Goal: Complete application form

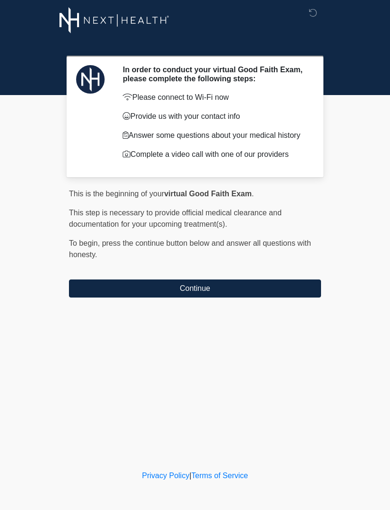
click at [174, 286] on button "Continue" at bounding box center [195, 288] width 252 height 18
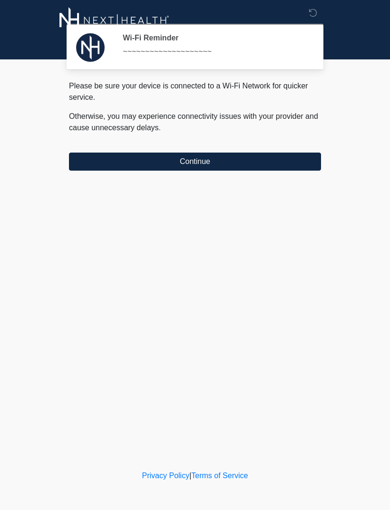
click at [213, 162] on button "Continue" at bounding box center [195, 161] width 252 height 18
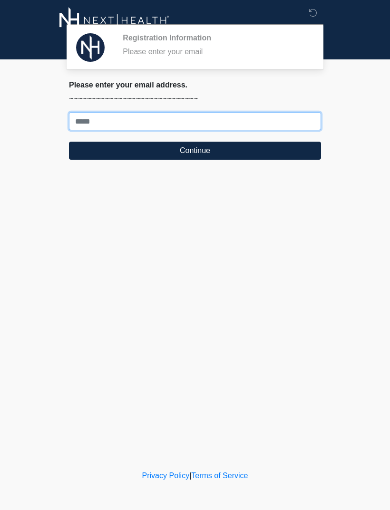
click at [180, 120] on input "Where should we email your treatment plan?" at bounding box center [195, 121] width 252 height 18
type input "**********"
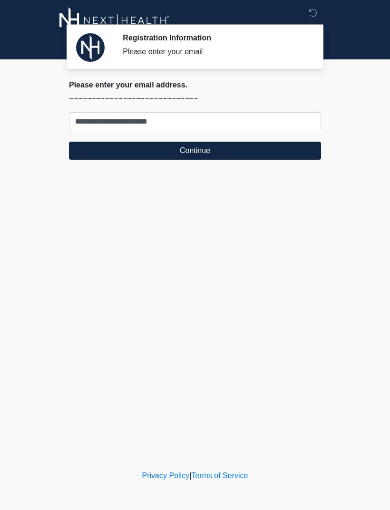
click at [282, 152] on button "Continue" at bounding box center [195, 151] width 252 height 18
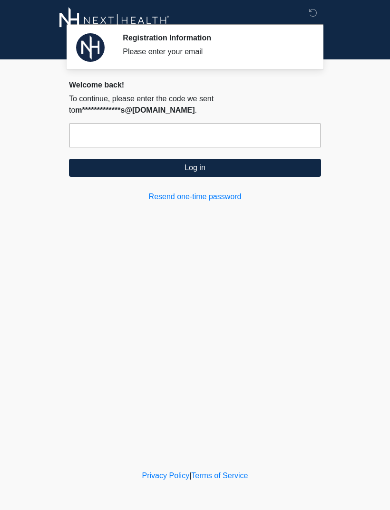
click at [248, 133] on input "text" at bounding box center [195, 136] width 252 height 24
click at [149, 137] on input "text" at bounding box center [195, 136] width 252 height 24
click at [194, 130] on input "text" at bounding box center [195, 136] width 252 height 24
click at [196, 132] on input "text" at bounding box center [195, 136] width 252 height 24
click at [200, 136] on input "text" at bounding box center [195, 136] width 252 height 24
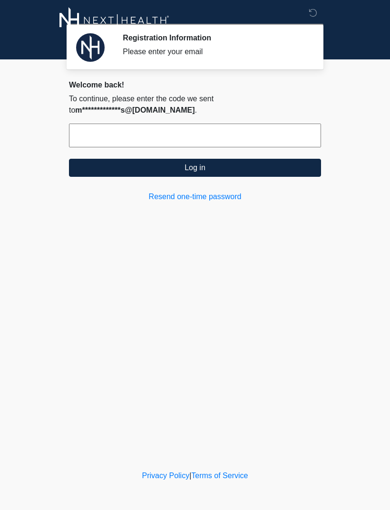
click at [199, 129] on input "text" at bounding box center [195, 136] width 252 height 24
click at [208, 131] on input "text" at bounding box center [195, 136] width 252 height 24
type input "******"
click at [286, 159] on button "Log in" at bounding box center [195, 168] width 252 height 18
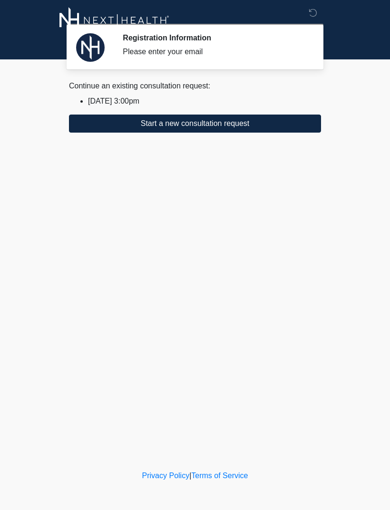
click at [260, 56] on div "Please enter your email" at bounding box center [215, 51] width 184 height 11
click at [251, 43] on div "Registration Information Please enter your email" at bounding box center [215, 46] width 184 height 27
click at [257, 132] on button "Start a new consultation request" at bounding box center [195, 123] width 252 height 18
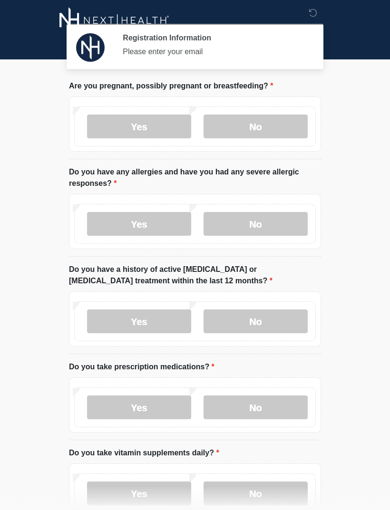
click at [240, 55] on div "Please enter your email" at bounding box center [215, 51] width 184 height 11
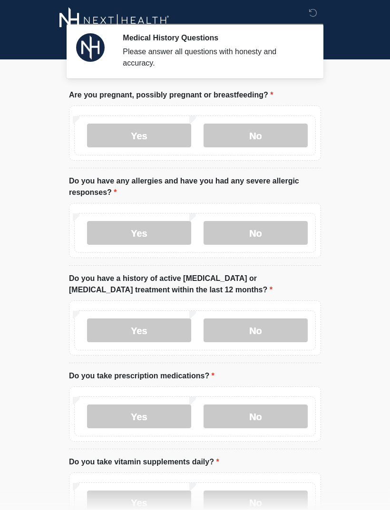
click at [256, 57] on div "Please answer all questions with honesty and accuracy." at bounding box center [215, 57] width 184 height 23
click at [273, 133] on label "No" at bounding box center [255, 136] width 104 height 24
click at [272, 235] on label "No" at bounding box center [255, 233] width 104 height 24
click at [267, 328] on label "No" at bounding box center [255, 330] width 104 height 24
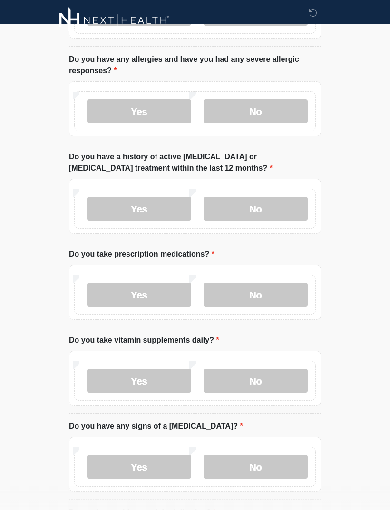
click at [279, 287] on label "No" at bounding box center [255, 295] width 104 height 24
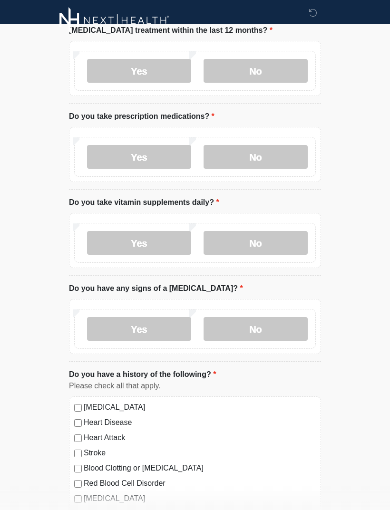
click at [275, 237] on label "No" at bounding box center [255, 243] width 104 height 24
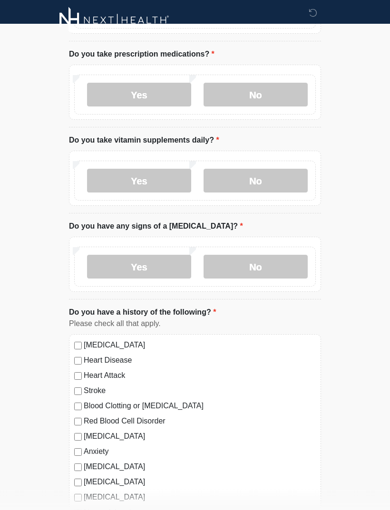
scroll to position [322, 0]
click at [142, 178] on label "Yes" at bounding box center [139, 180] width 104 height 24
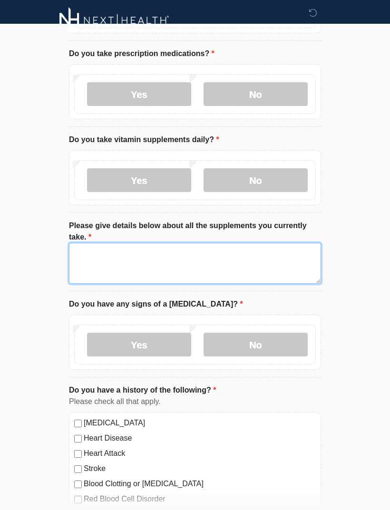
click at [196, 272] on textarea "Please give details below about all the supplements you currently take." at bounding box center [195, 263] width 252 height 41
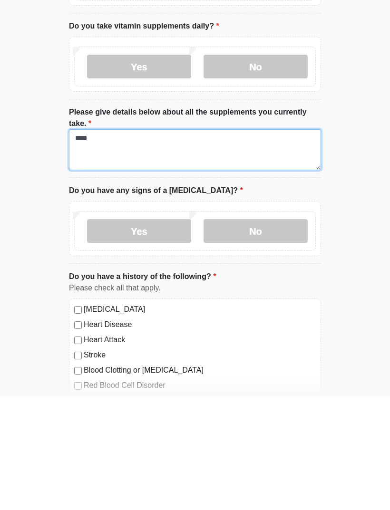
type textarea "***"
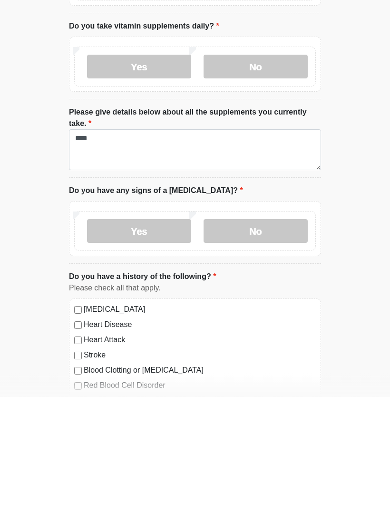
click at [280, 333] on label "No" at bounding box center [255, 345] width 104 height 24
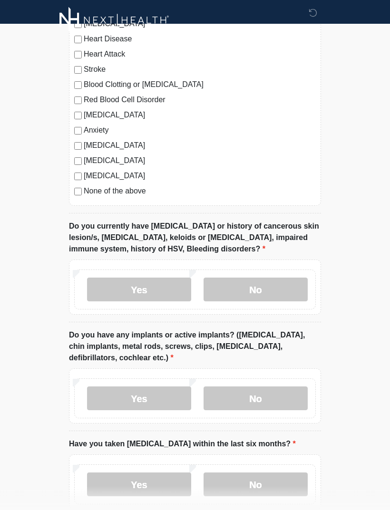
scroll to position [741, 0]
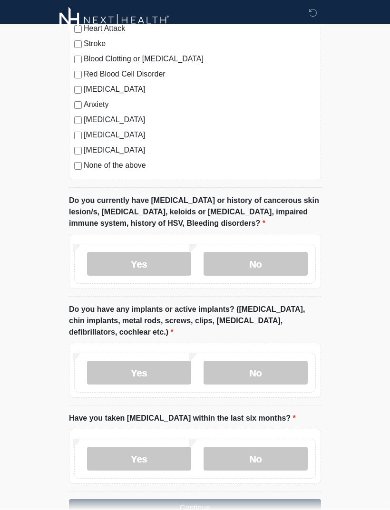
click at [275, 263] on label "No" at bounding box center [255, 264] width 104 height 24
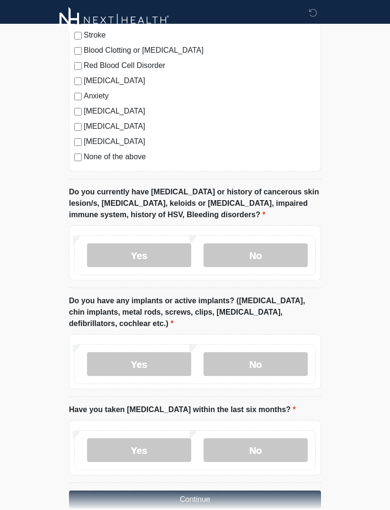
scroll to position [772, 0]
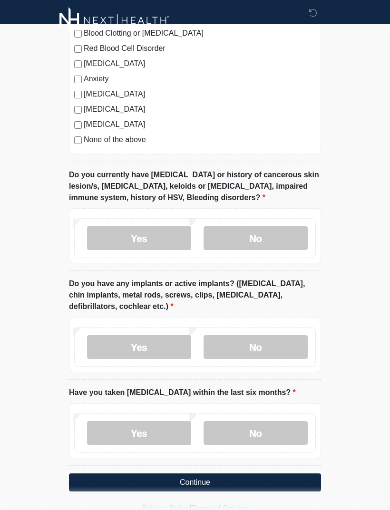
click at [281, 350] on label "No" at bounding box center [255, 347] width 104 height 24
click at [277, 426] on label "No" at bounding box center [255, 433] width 104 height 24
click at [272, 479] on button "Continue" at bounding box center [195, 482] width 252 height 18
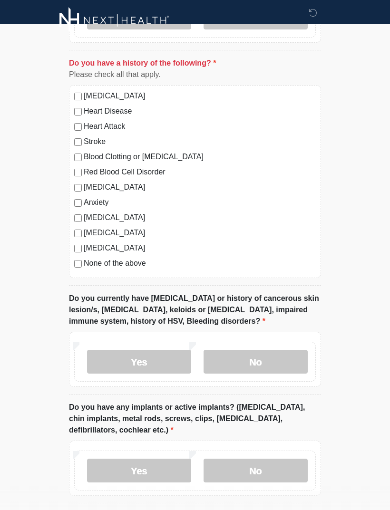
scroll to position [648, 0]
click at [282, 358] on label "No" at bounding box center [255, 362] width 104 height 24
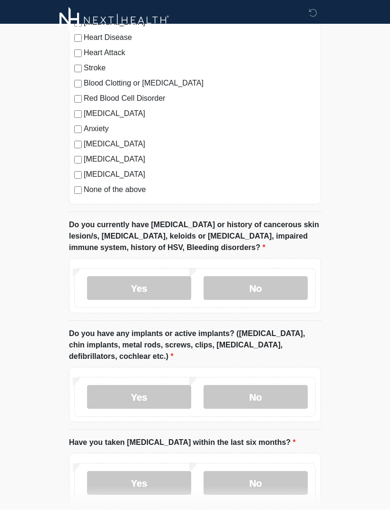
scroll to position [726, 0]
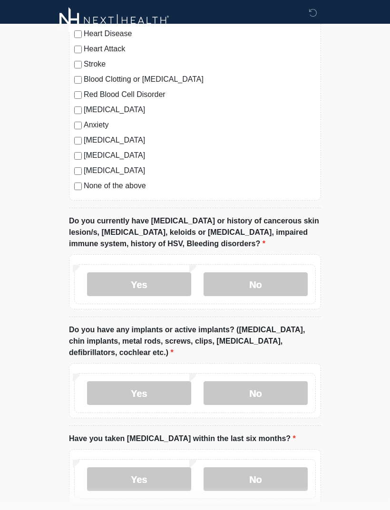
click at [278, 395] on label "No" at bounding box center [255, 393] width 104 height 24
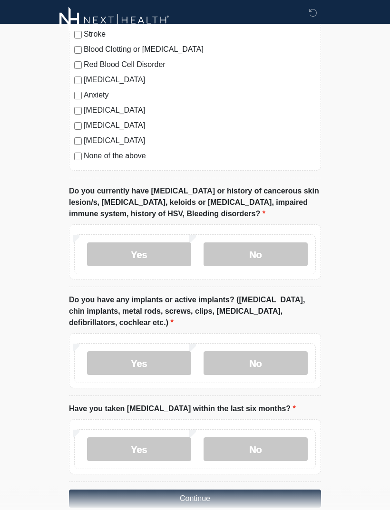
scroll to position [772, 0]
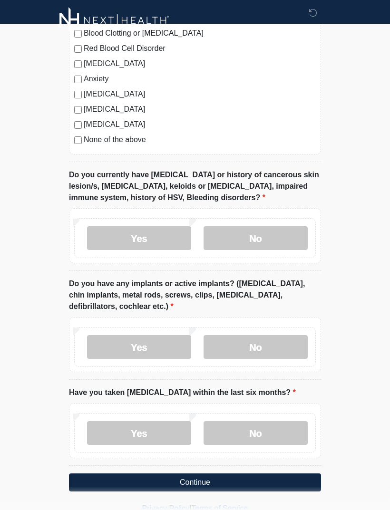
click at [276, 431] on label "No" at bounding box center [255, 433] width 104 height 24
click at [277, 481] on button "Continue" at bounding box center [195, 482] width 252 height 18
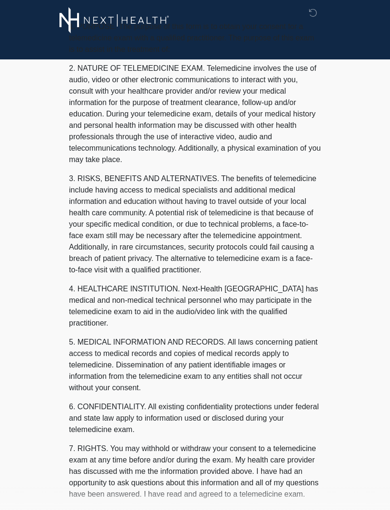
scroll to position [0, 0]
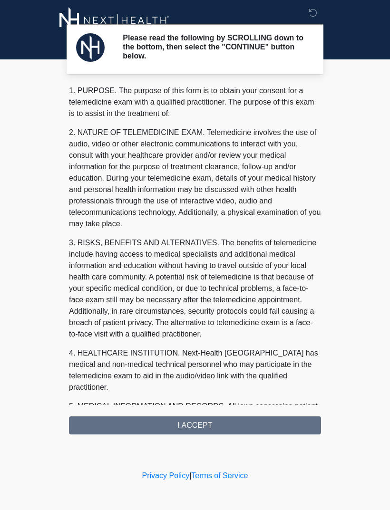
click at [241, 431] on div "1. PURPOSE. The purpose of this form is to obtain your consent for a telemedici…" at bounding box center [195, 259] width 252 height 349
click at [242, 426] on div "1. PURPOSE. The purpose of this form is to obtain your consent for a telemedici…" at bounding box center [195, 259] width 252 height 349
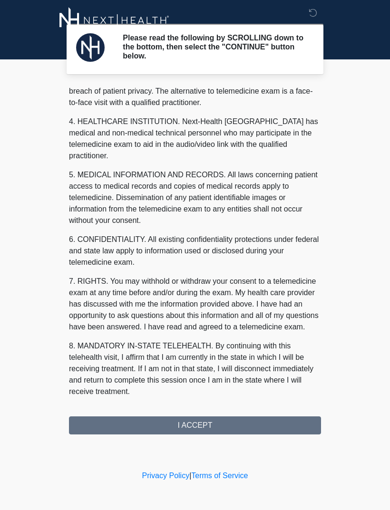
click at [234, 424] on button "I ACCEPT" at bounding box center [195, 425] width 252 height 18
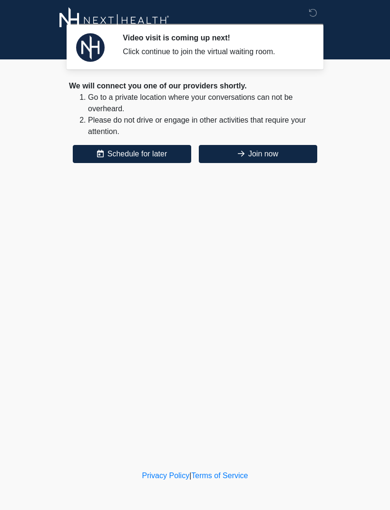
click at [266, 145] on button "Join now" at bounding box center [258, 154] width 118 height 18
